Goal: Task Accomplishment & Management: Use online tool/utility

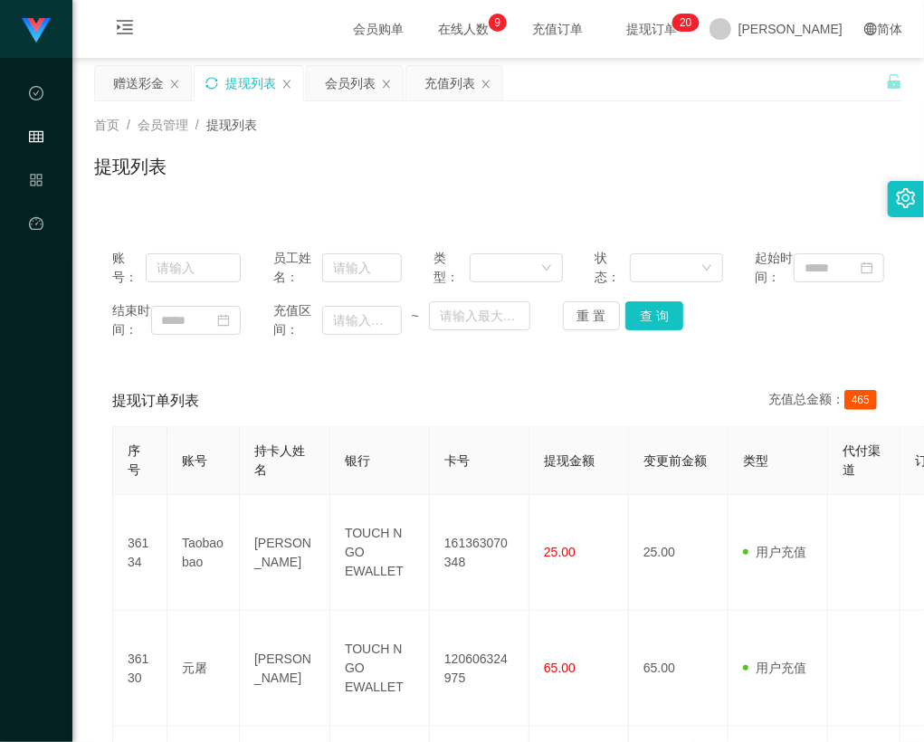
click at [215, 83] on icon "图标: sync" at bounding box center [211, 83] width 13 height 13
click at [750, 165] on div "提现列表" at bounding box center [498, 174] width 808 height 42
click at [218, 83] on icon "图标: sync" at bounding box center [211, 83] width 13 height 13
click at [215, 81] on icon "图标: sync" at bounding box center [211, 83] width 12 height 12
drag, startPoint x: 218, startPoint y: 80, endPoint x: 320, endPoint y: 53, distance: 105.0
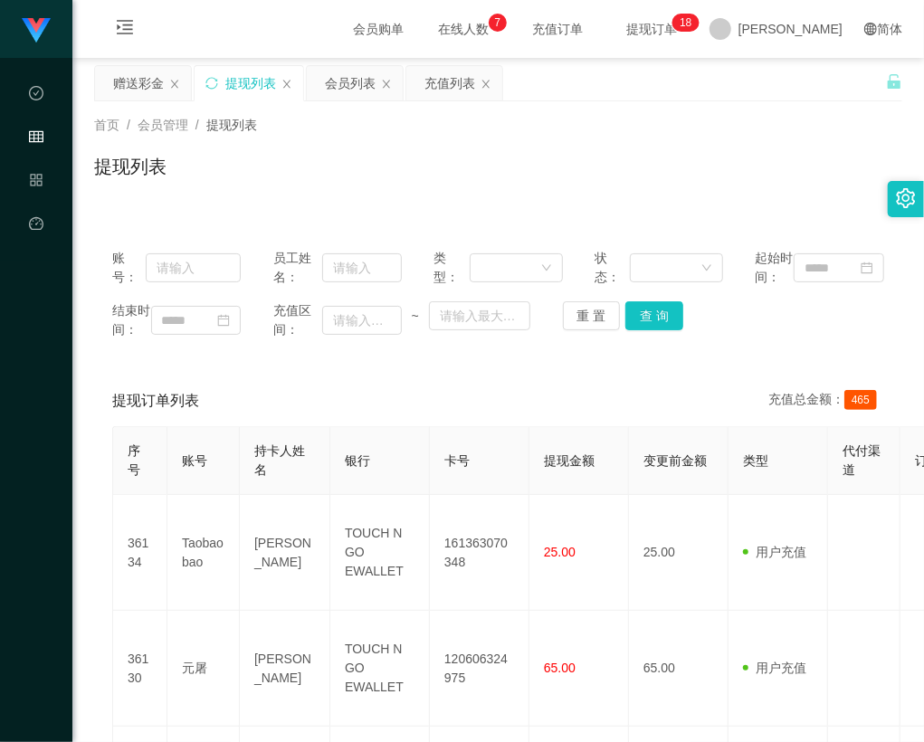
click at [218, 80] on icon "图标: sync" at bounding box center [211, 83] width 13 height 13
click at [211, 84] on icon "图标: sync" at bounding box center [211, 83] width 13 height 13
click at [214, 81] on icon "图标: sync" at bounding box center [211, 83] width 13 height 13
click at [211, 81] on icon "图标: sync" at bounding box center [211, 83] width 13 height 13
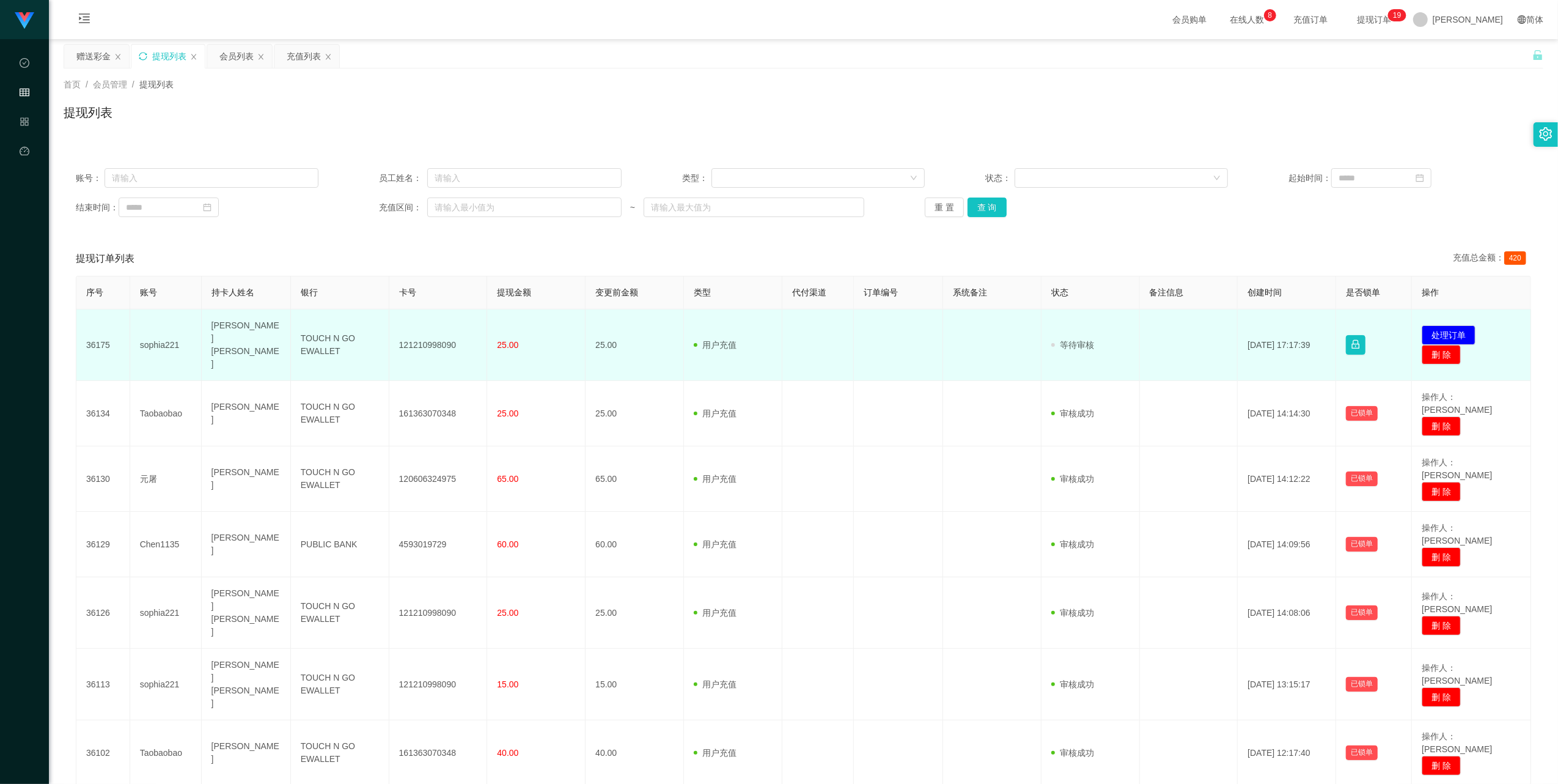
click at [421, 342] on td "121210998090" at bounding box center [439, 345] width 99 height 72
copy td "121210998090"
click at [423, 335] on td "121210998090" at bounding box center [439, 345] width 99 height 72
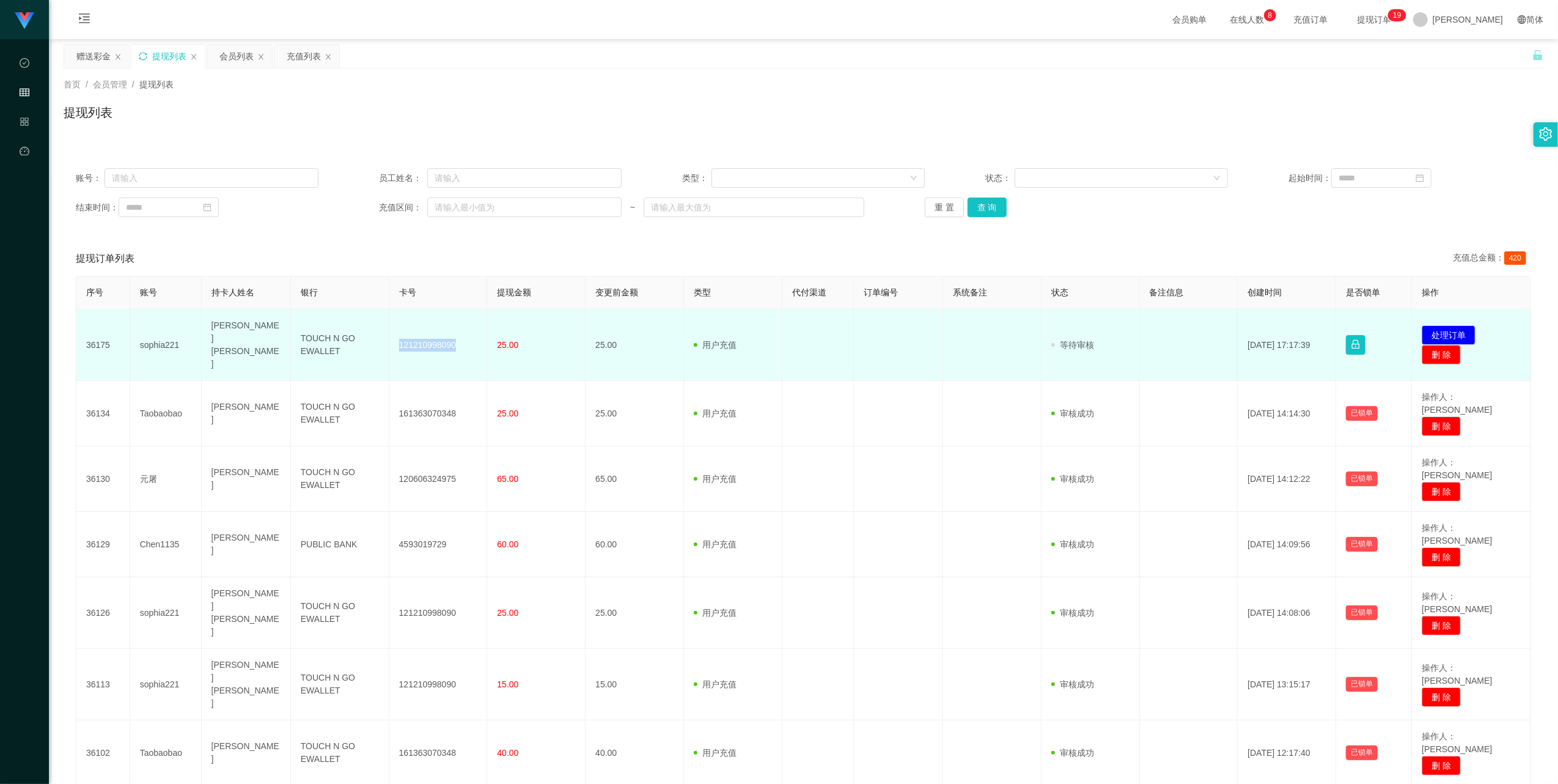
click at [423, 335] on td "121210998090" at bounding box center [439, 345] width 99 height 72
drag, startPoint x: 1292, startPoint y: 236, endPoint x: 1443, endPoint y: 325, distance: 175.3
click at [623, 325] on button "处理订单" at bounding box center [1449, 335] width 54 height 20
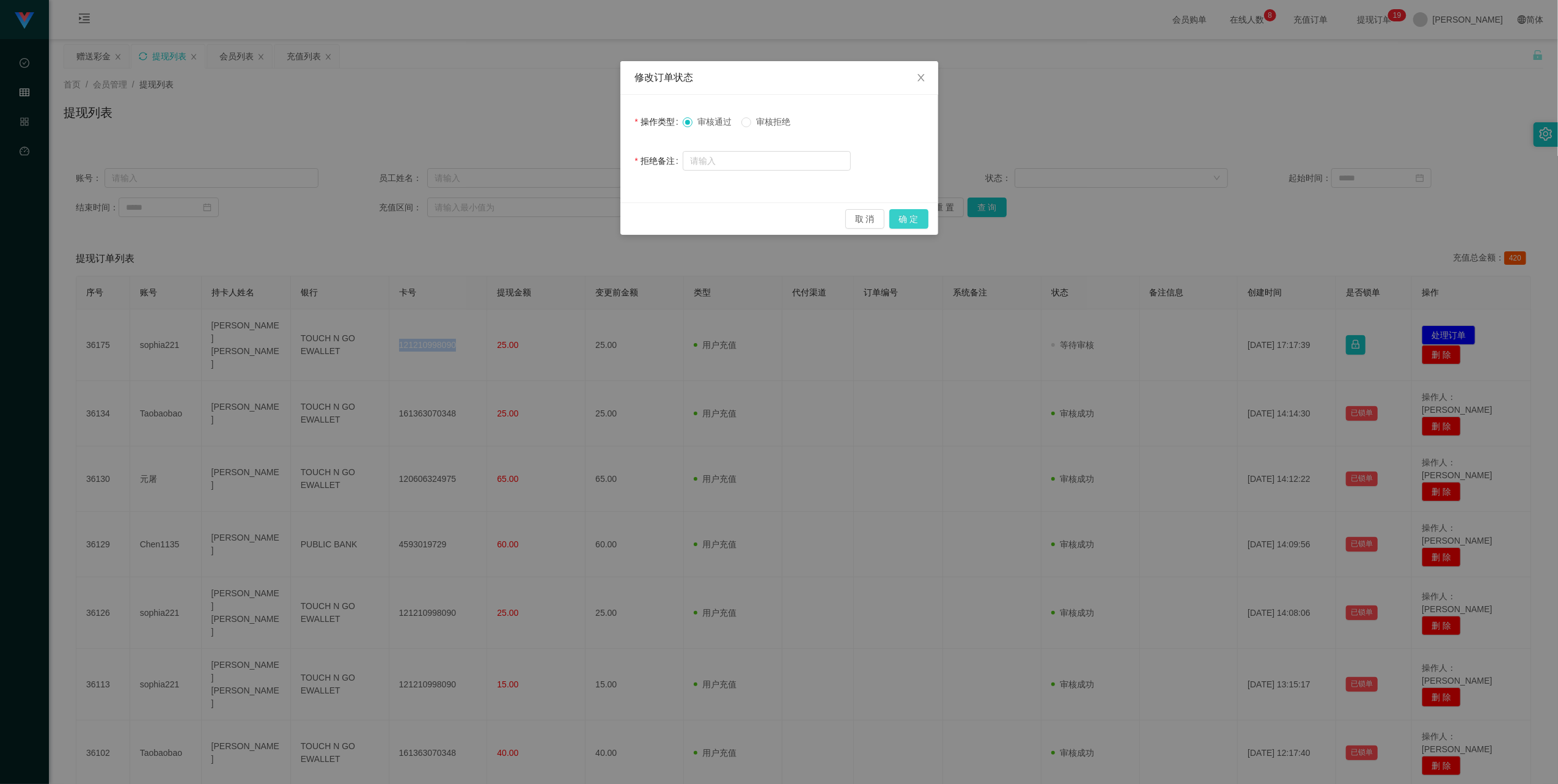
click at [623, 218] on button "确 定" at bounding box center [909, 219] width 39 height 20
